Goal: Transaction & Acquisition: Book appointment/travel/reservation

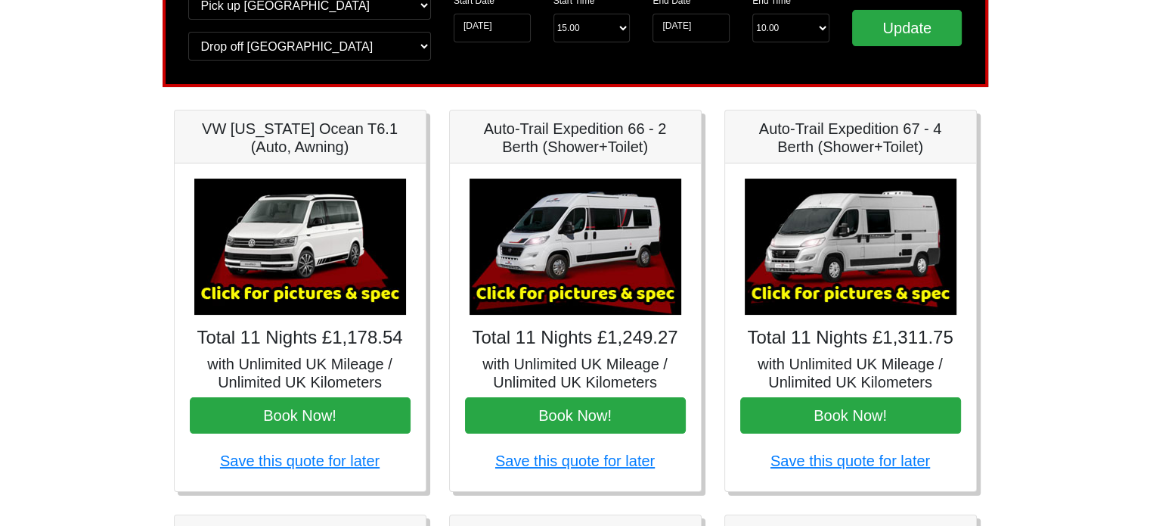
scroll to position [215, 0]
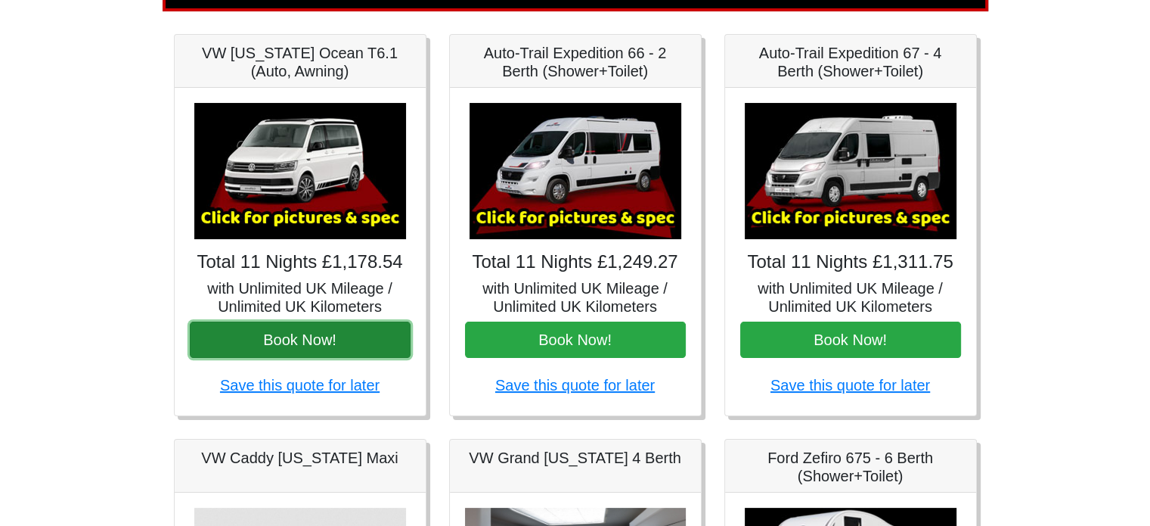
click at [255, 326] on button "Book Now!" at bounding box center [300, 339] width 221 height 36
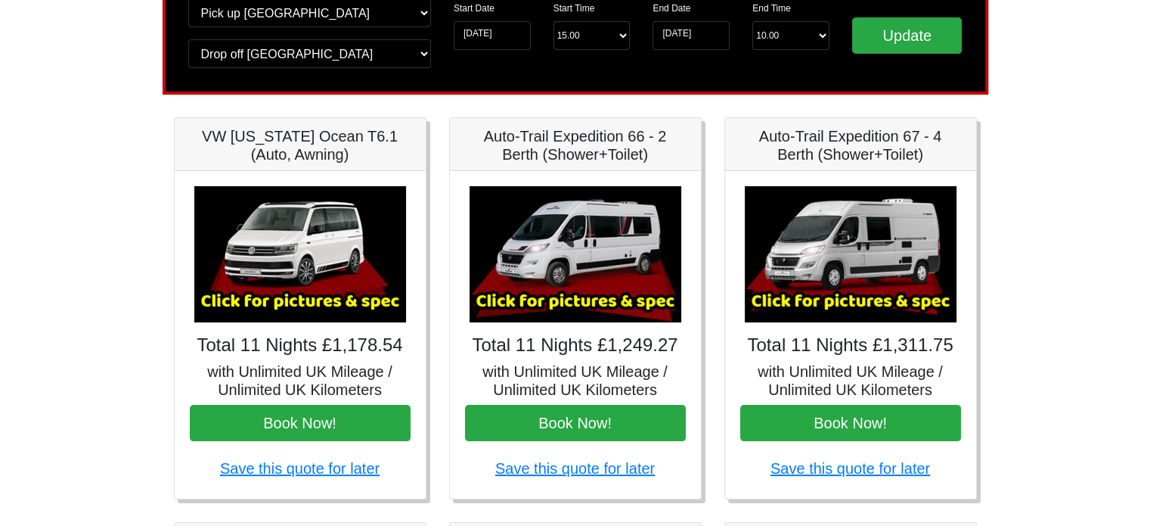
scroll to position [142, 0]
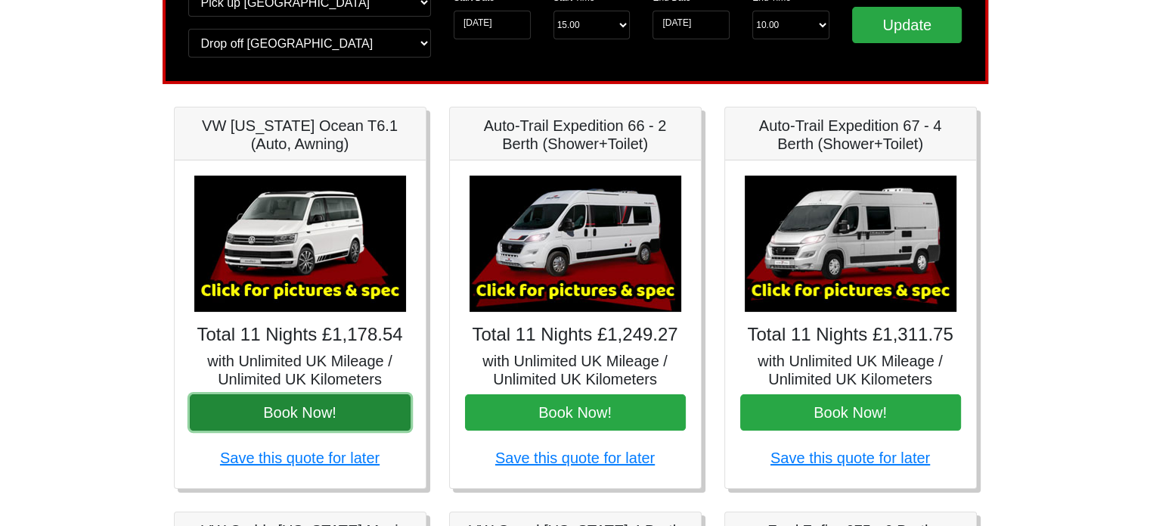
click at [264, 420] on button "Book Now!" at bounding box center [300, 412] width 221 height 36
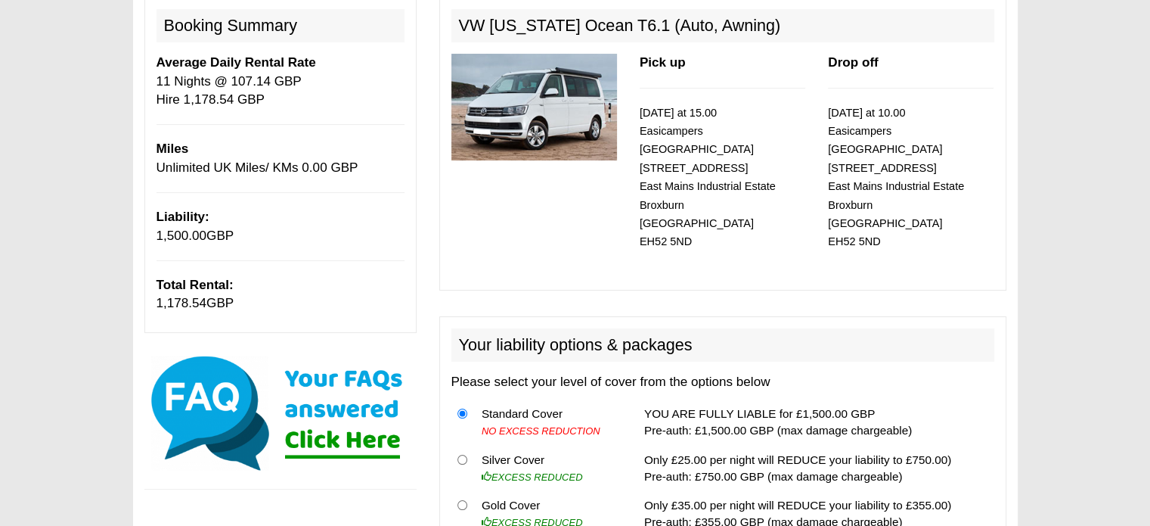
scroll to position [192, 0]
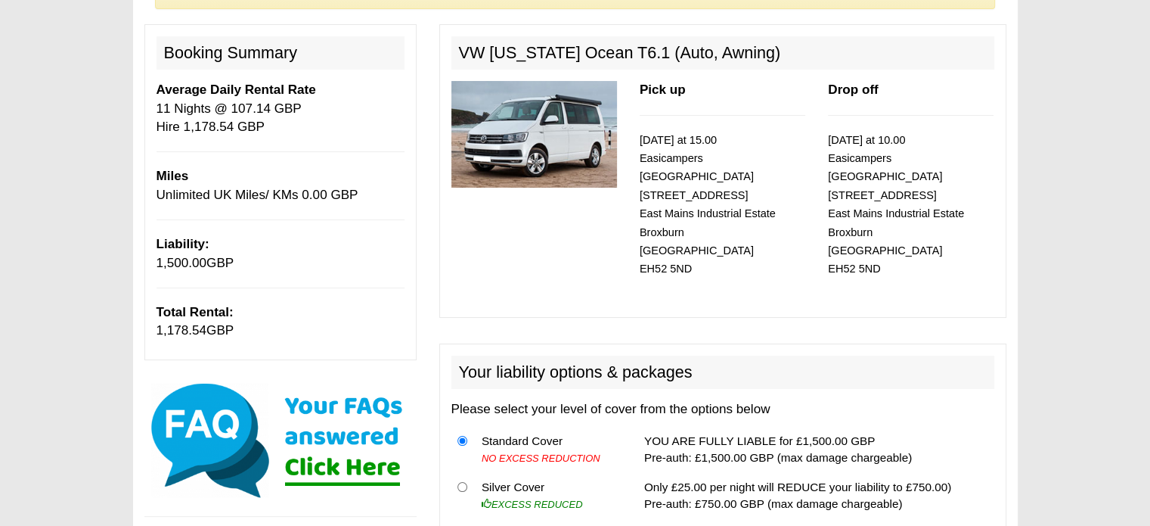
scroll to position [0, 0]
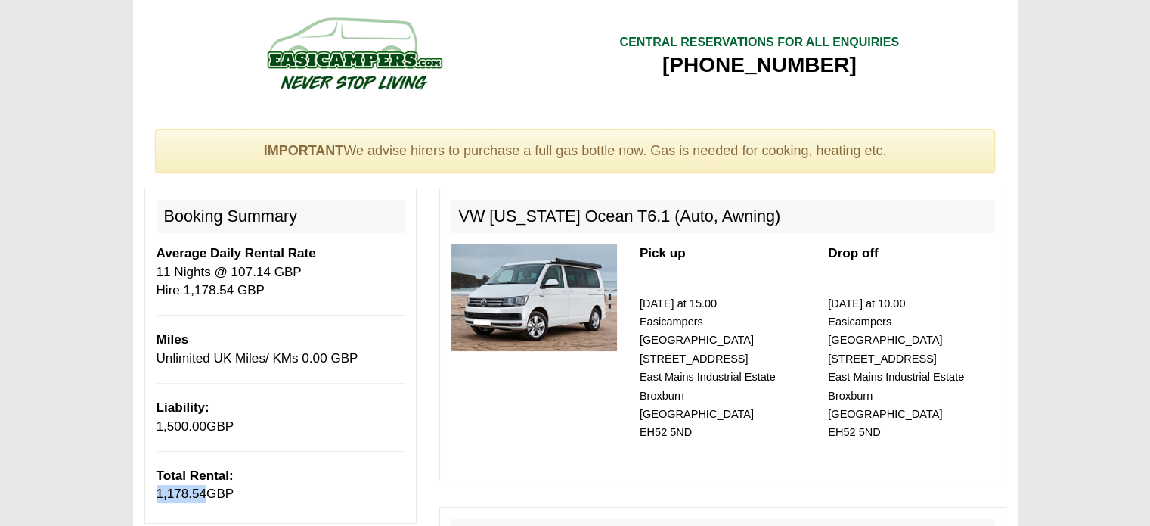
drag, startPoint x: 154, startPoint y: 496, endPoint x: 203, endPoint y: 500, distance: 49.3
click at [203, 500] on div "Booking Summary Average Daily Rental Rate 11 Nights @ 107.14 GBP Hire 1,178.54 …" at bounding box center [280, 355] width 272 height 335
click at [203, 500] on span "1,178.54" at bounding box center [182, 493] width 51 height 14
